Goal: Transaction & Acquisition: Obtain resource

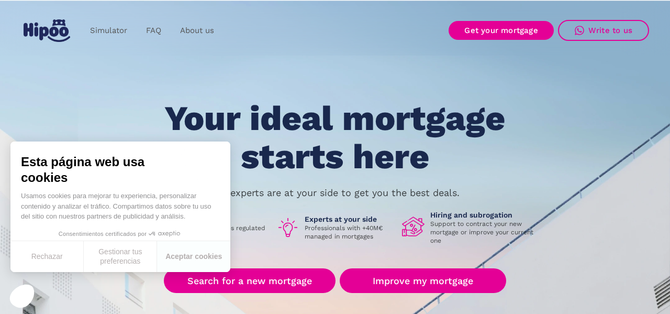
click at [550, 130] on div "Your ideal mortgage starts here Our experts are at your side to get you the bes…" at bounding box center [335, 240] width 628 height 282
click at [181, 258] on button "Aceptar cookies" at bounding box center [193, 256] width 73 height 31
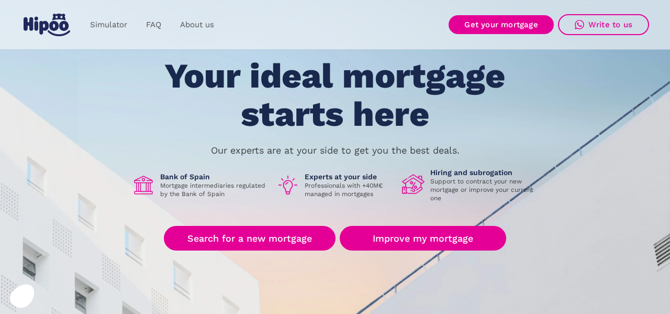
scroll to position [43, 0]
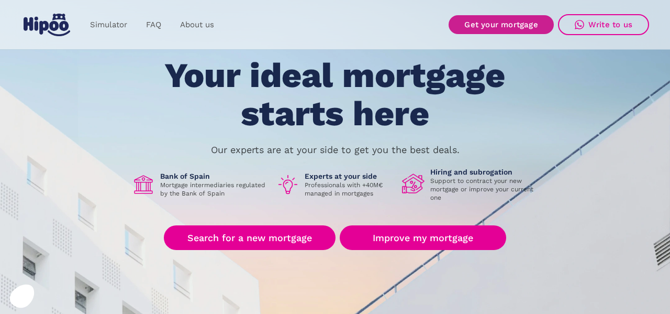
click at [495, 24] on font "Get your mortgage" at bounding box center [500, 24] width 73 height 9
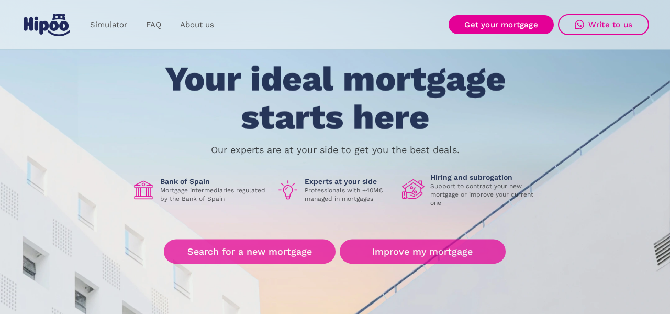
scroll to position [43, 0]
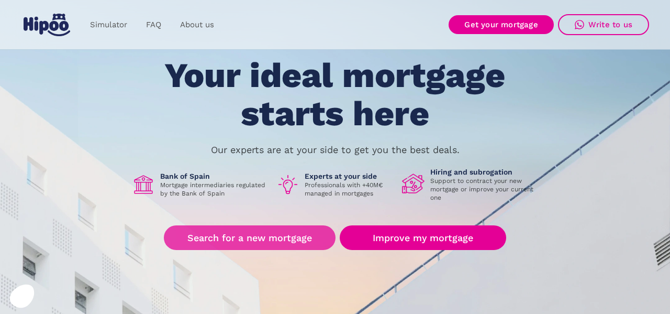
click at [230, 237] on font "Search for a new mortgage" at bounding box center [249, 237] width 125 height 11
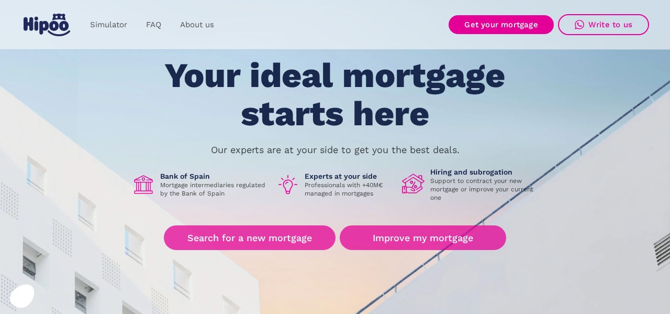
click at [422, 240] on font "Improve my mortgage" at bounding box center [423, 237] width 101 height 11
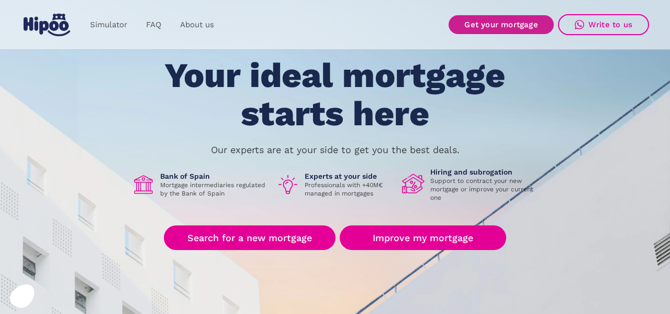
click at [502, 24] on font "Get your mortgage" at bounding box center [500, 24] width 73 height 9
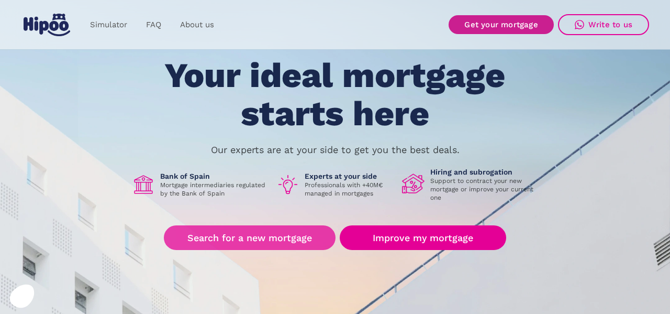
click at [232, 237] on font "Search for a new mortgage" at bounding box center [249, 237] width 125 height 11
